Goal: Task Accomplishment & Management: Manage account settings

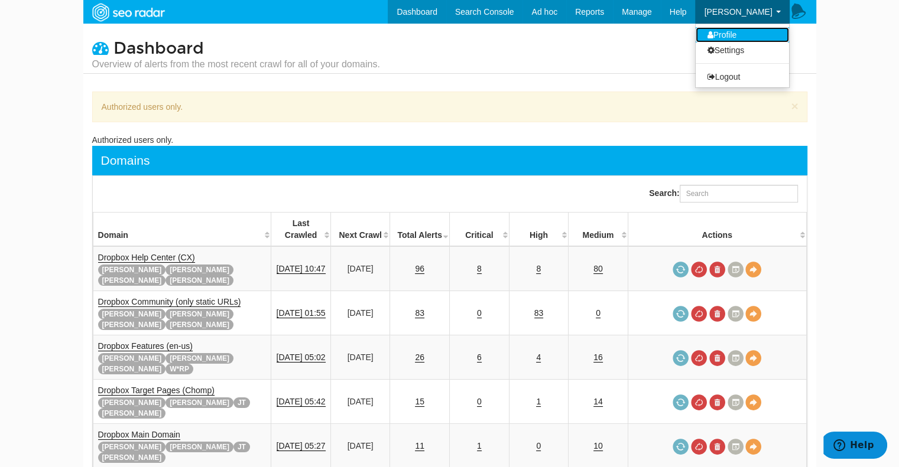
click at [745, 35] on link "Profile" at bounding box center [742, 34] width 93 height 15
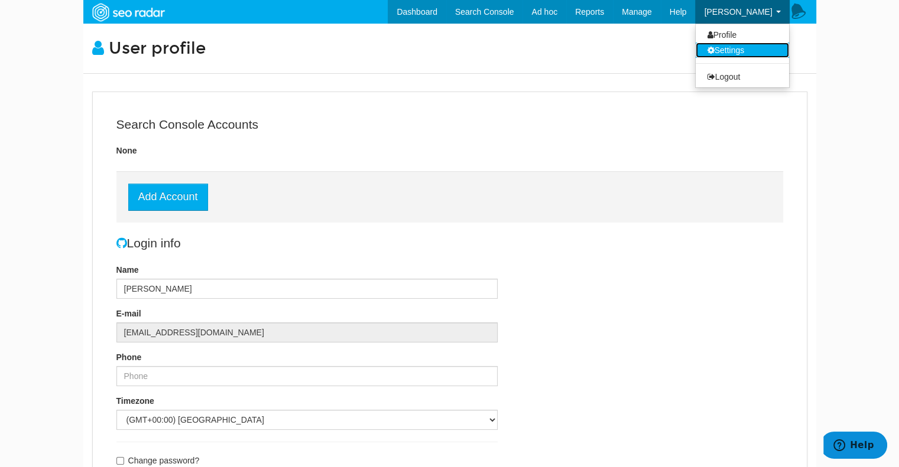
click at [742, 56] on link "Settings" at bounding box center [742, 50] width 93 height 15
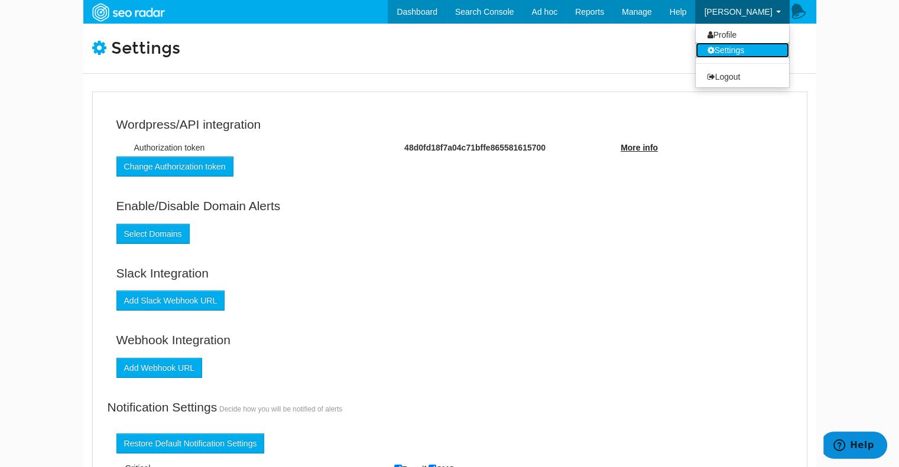
click at [760, 48] on link "Settings" at bounding box center [742, 50] width 93 height 15
click at [730, 81] on link "Logout" at bounding box center [742, 76] width 93 height 15
